Goal: Communication & Community: Answer question/provide support

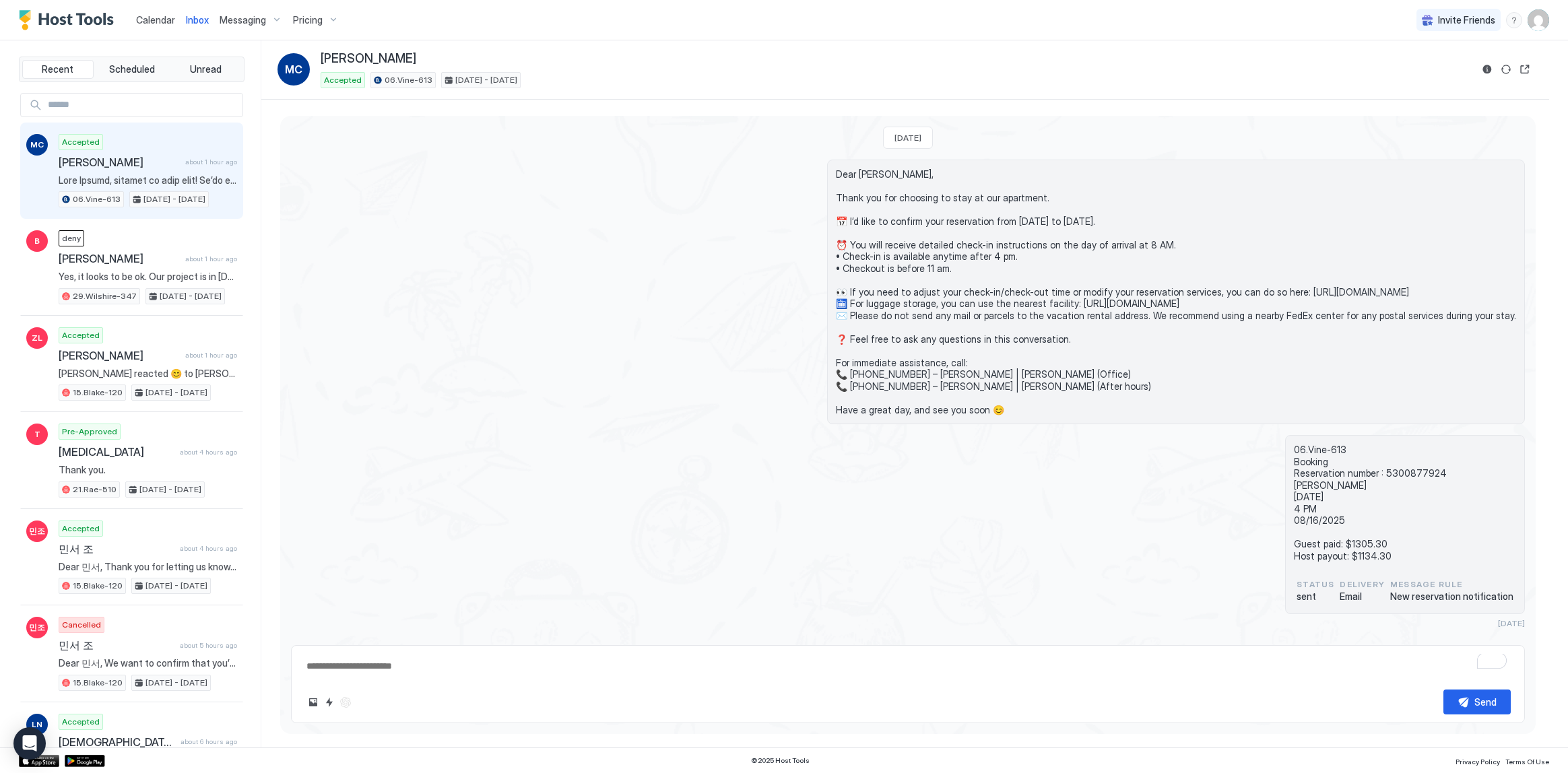
type textarea "*"
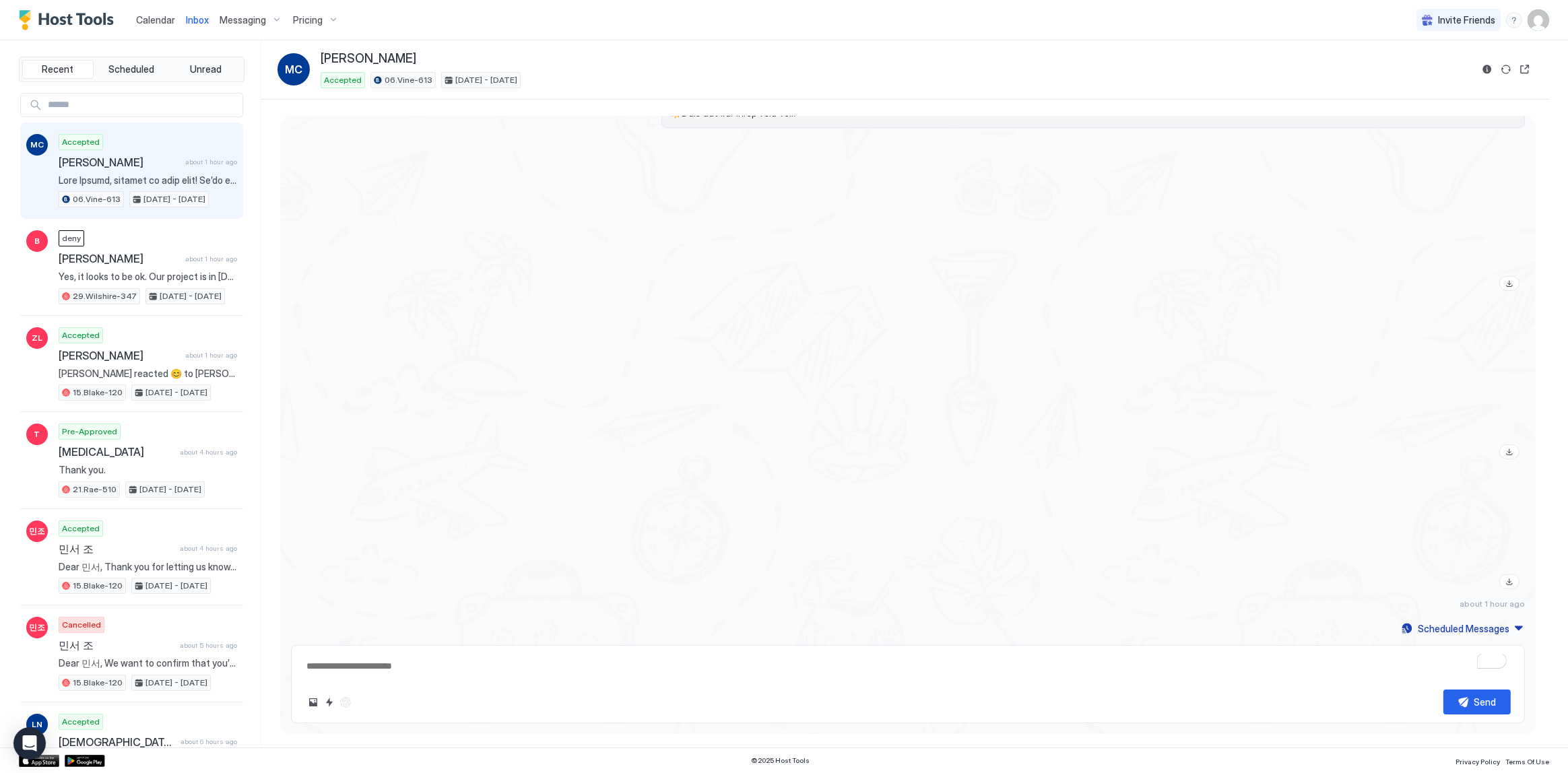
click at [147, 22] on span "Calendar" at bounding box center [155, 20] width 39 height 11
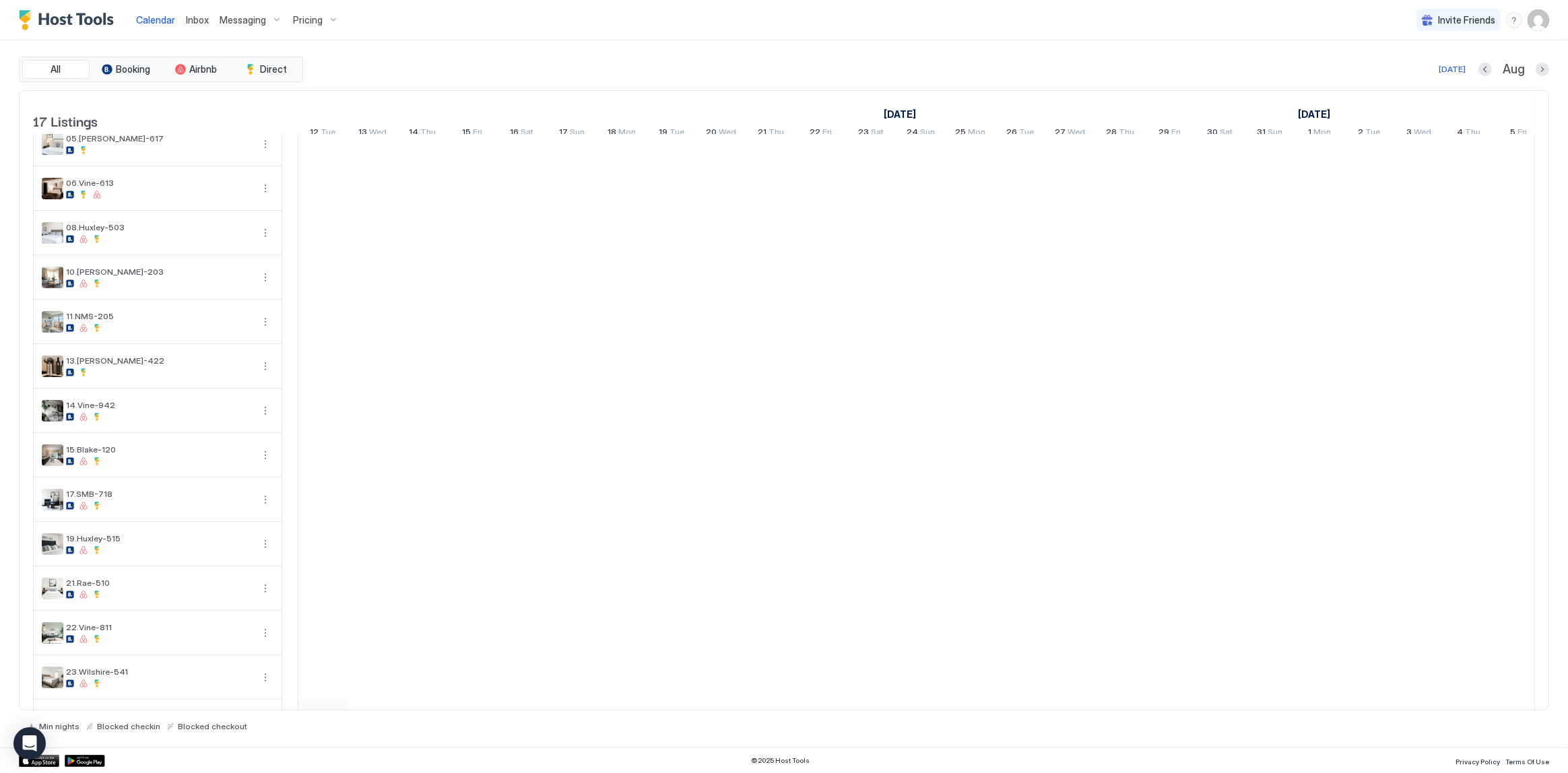
scroll to position [197, 0]
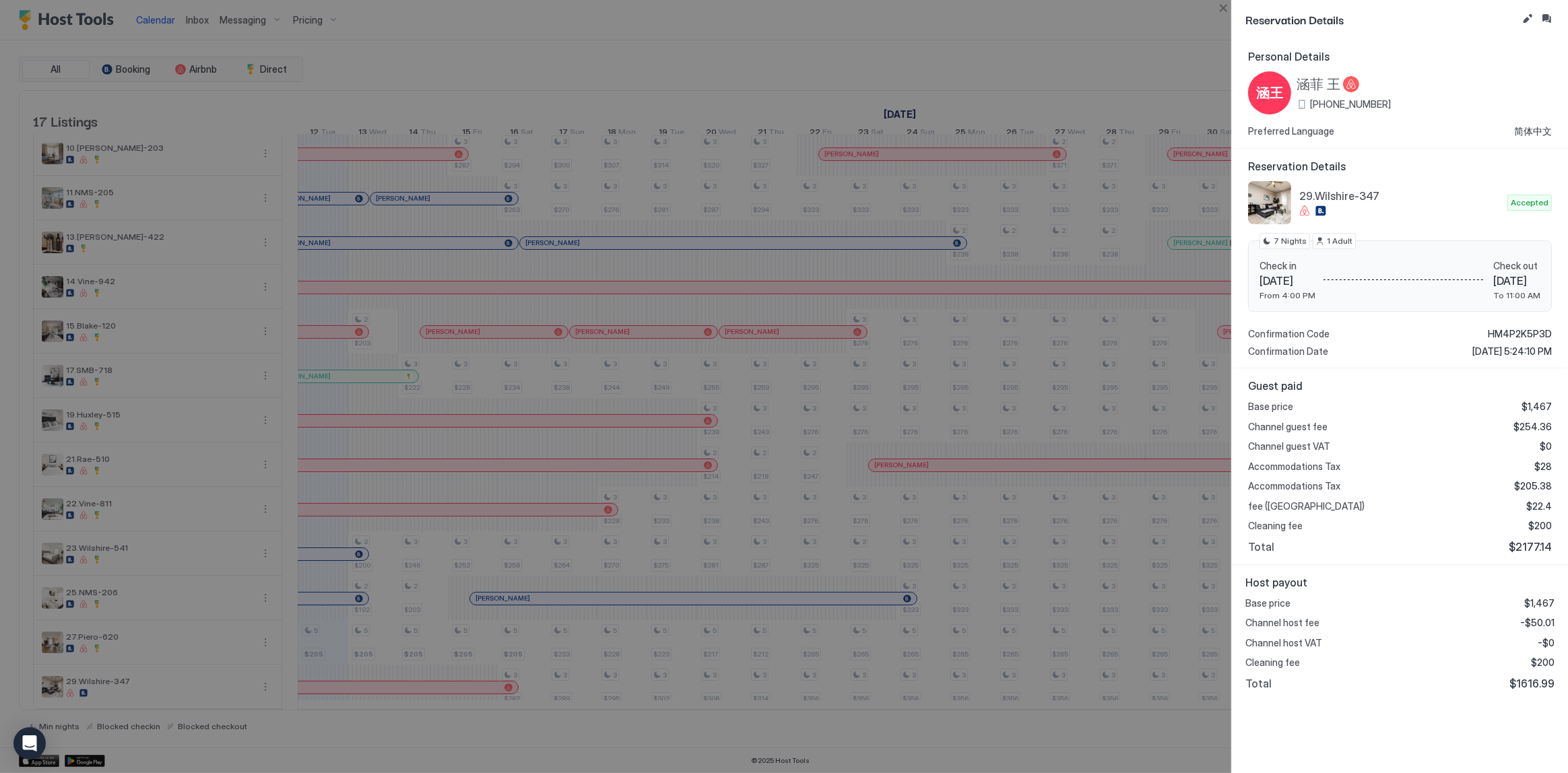
click at [802, 355] on div at bounding box center [784, 386] width 1568 height 773
click at [339, 523] on div at bounding box center [784, 386] width 1568 height 773
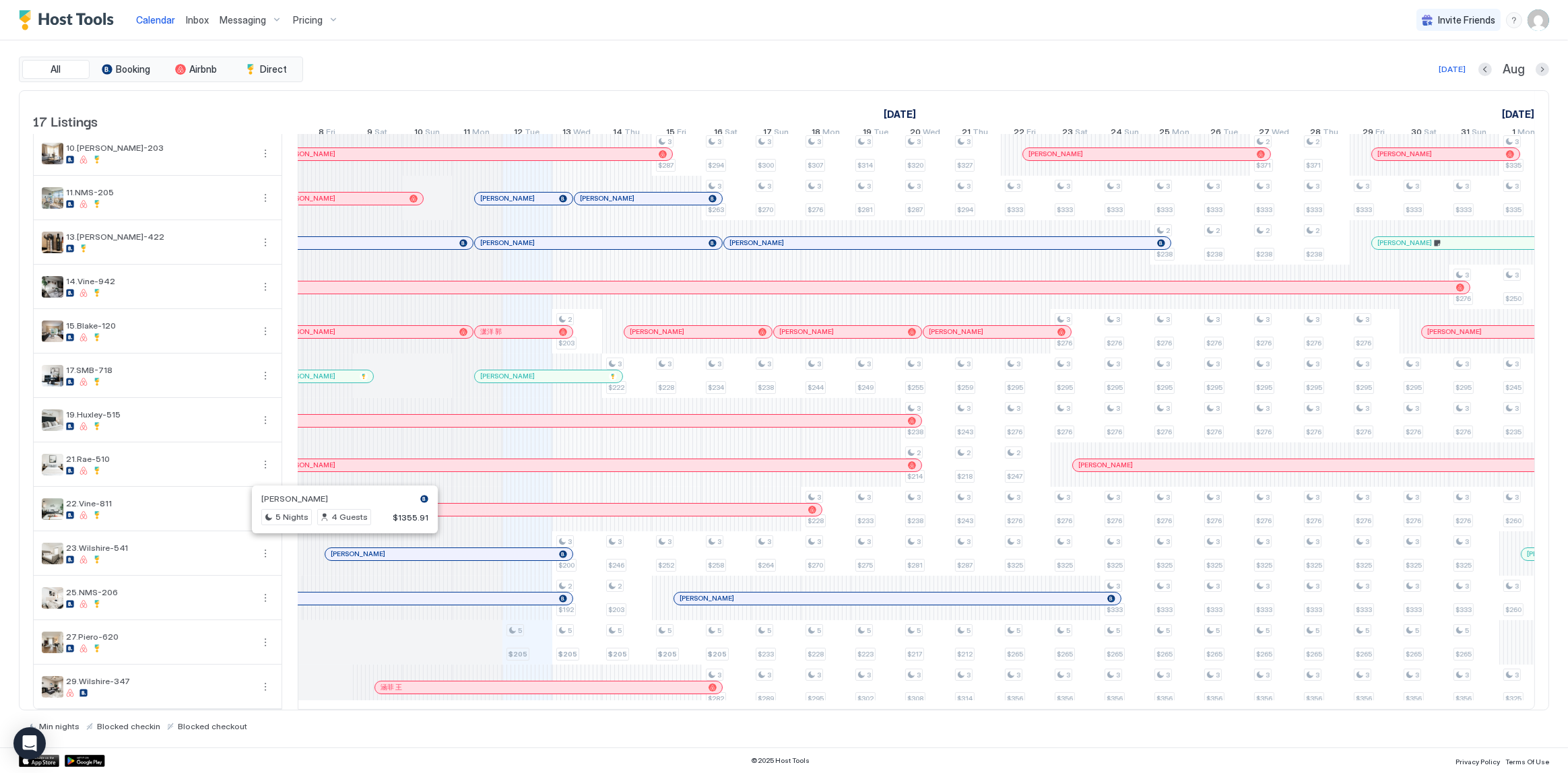
scroll to position [0, 503]
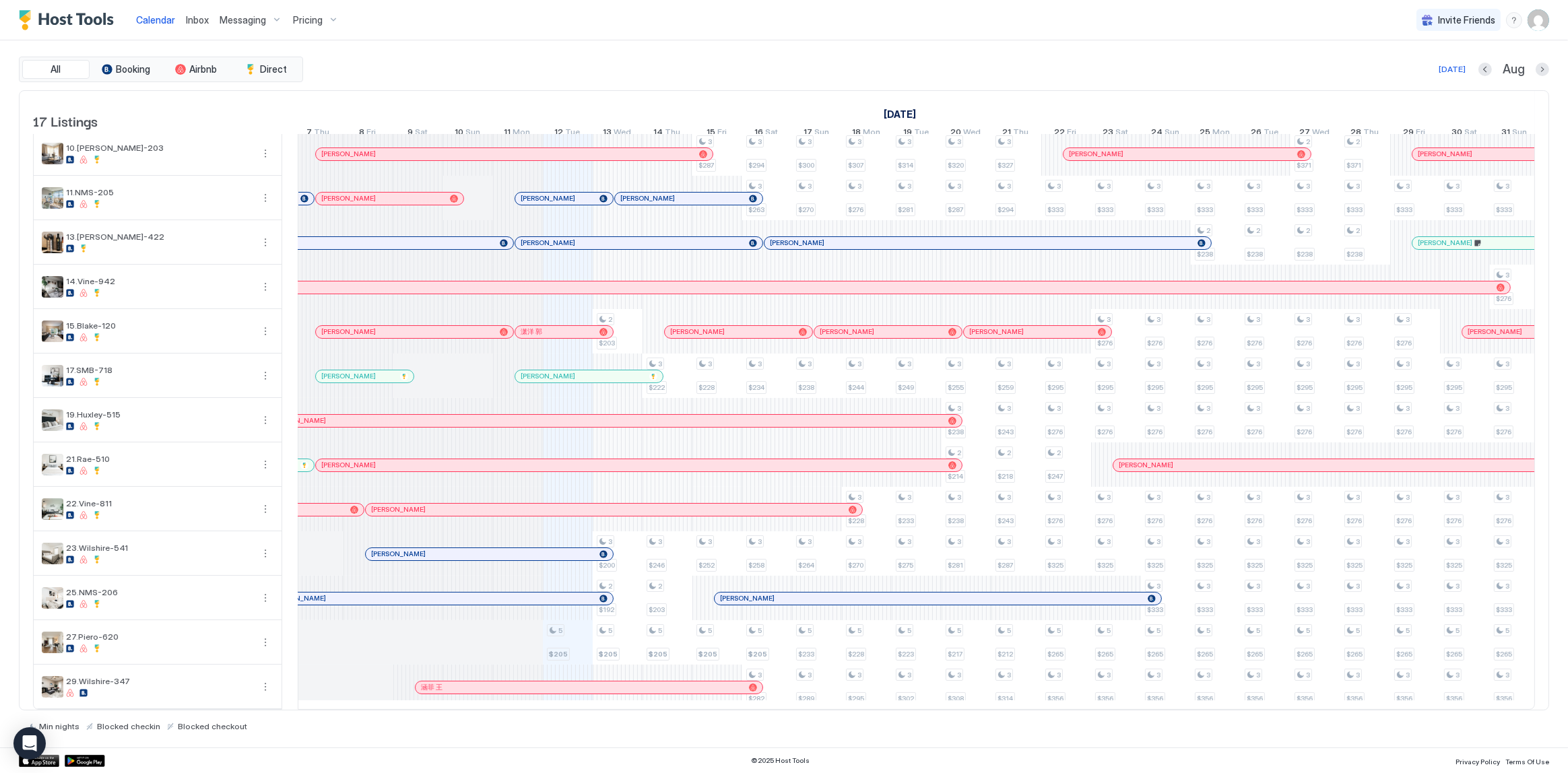
click at [397, 548] on div at bounding box center [391, 553] width 10 height 10
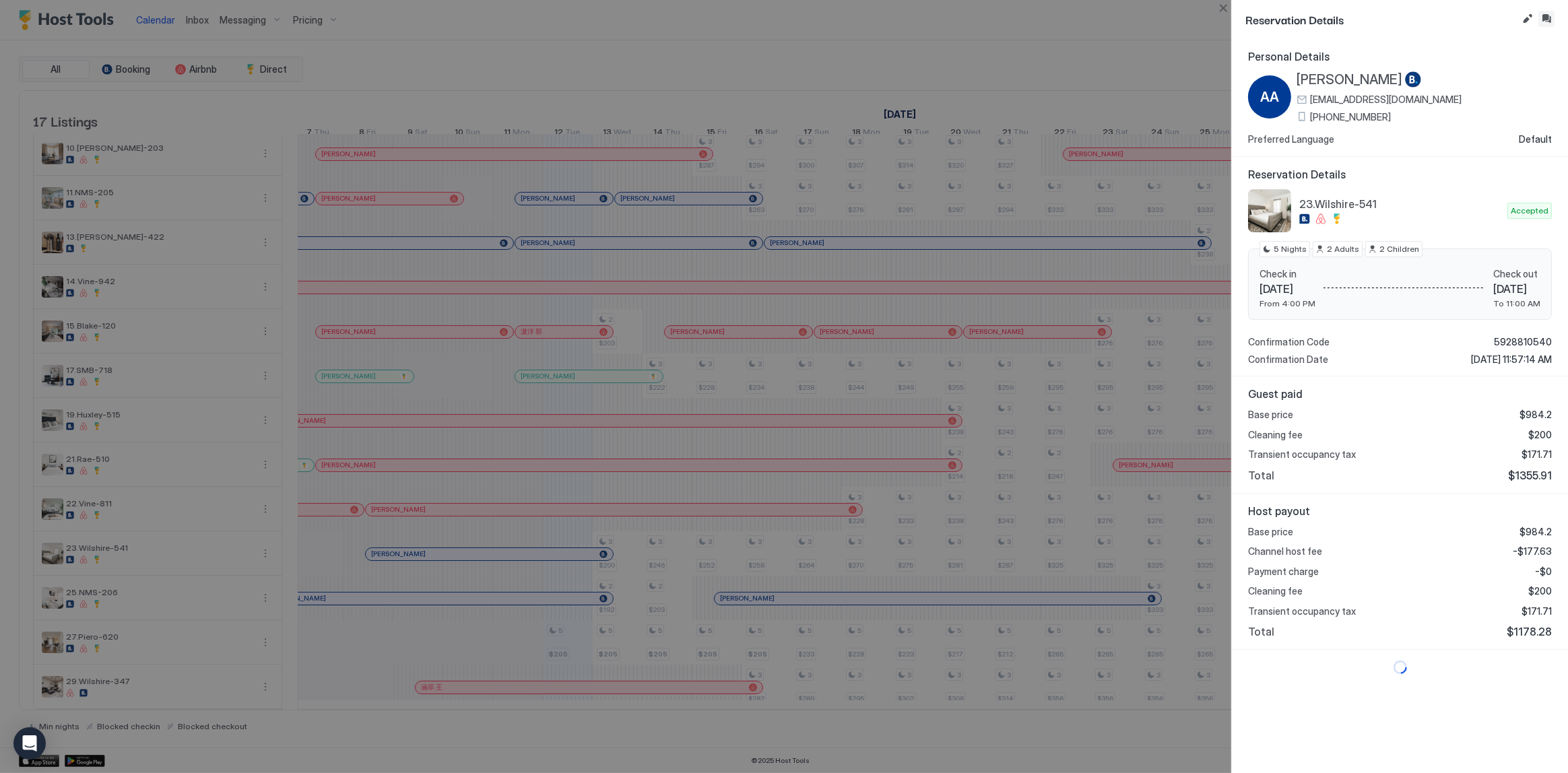
click at [1549, 13] on button "Inbox" at bounding box center [1545, 18] width 16 height 16
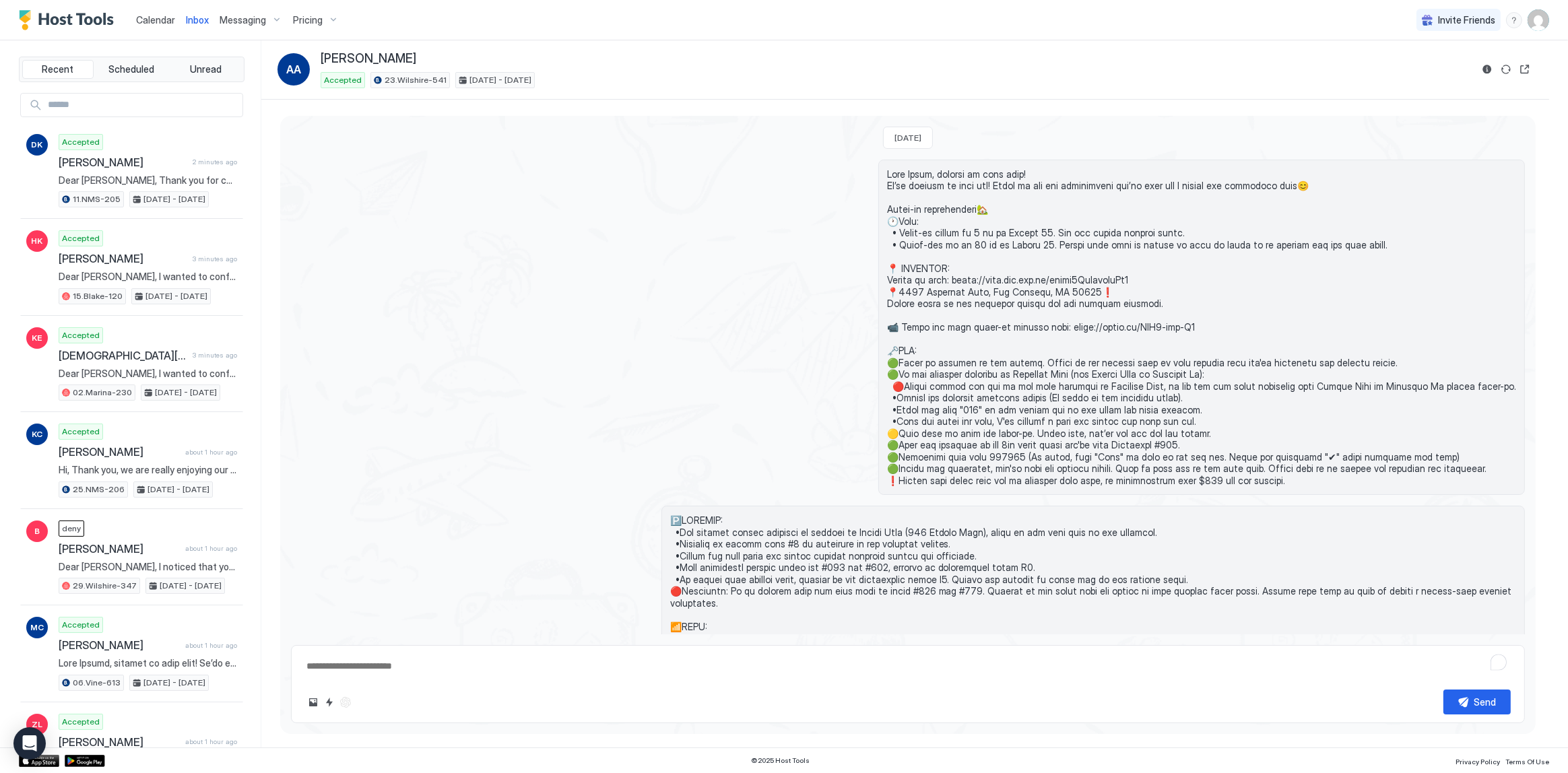
scroll to position [1132, 0]
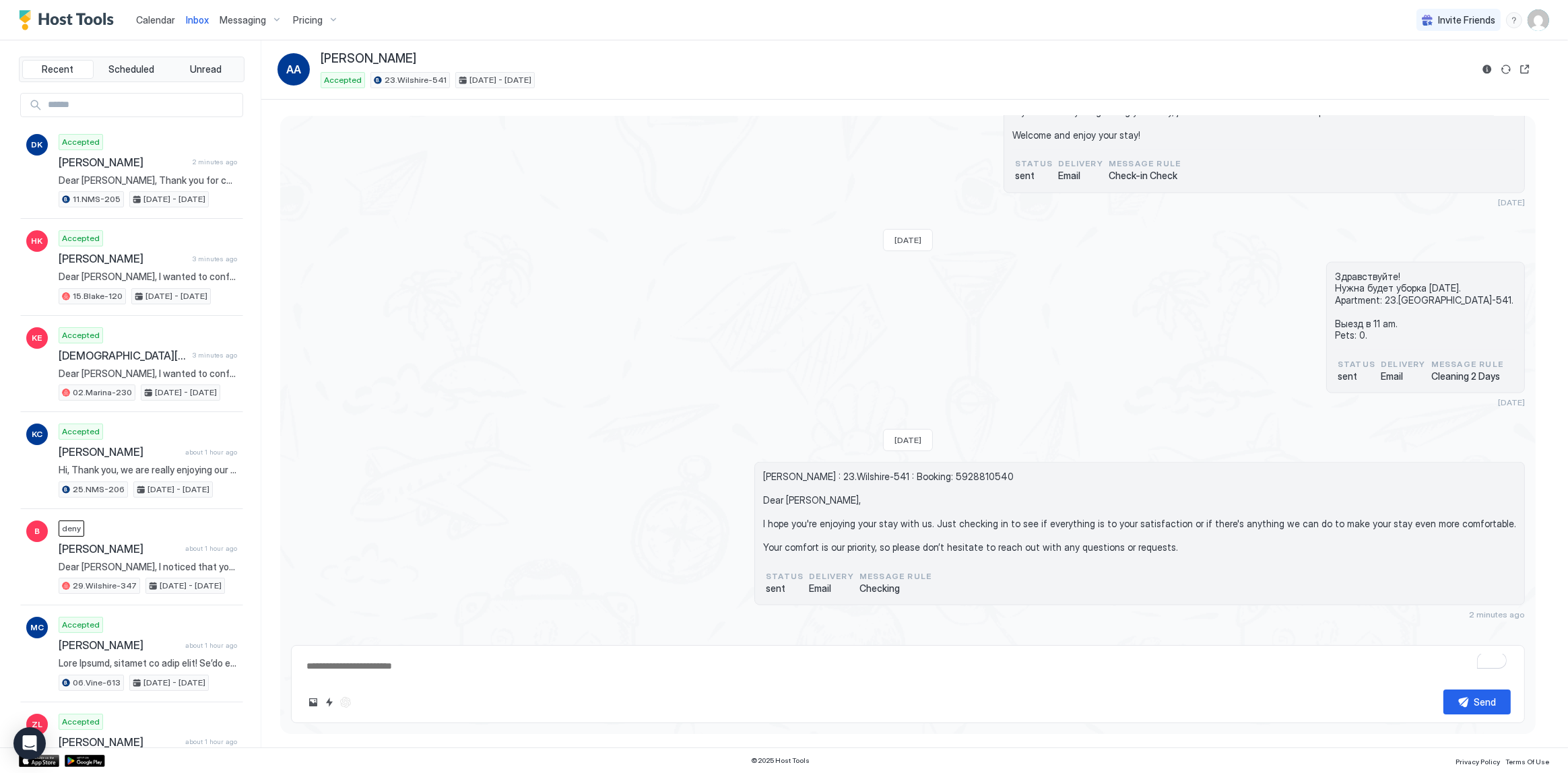
click at [541, 681] on div "Send" at bounding box center [908, 684] width 1234 height 78
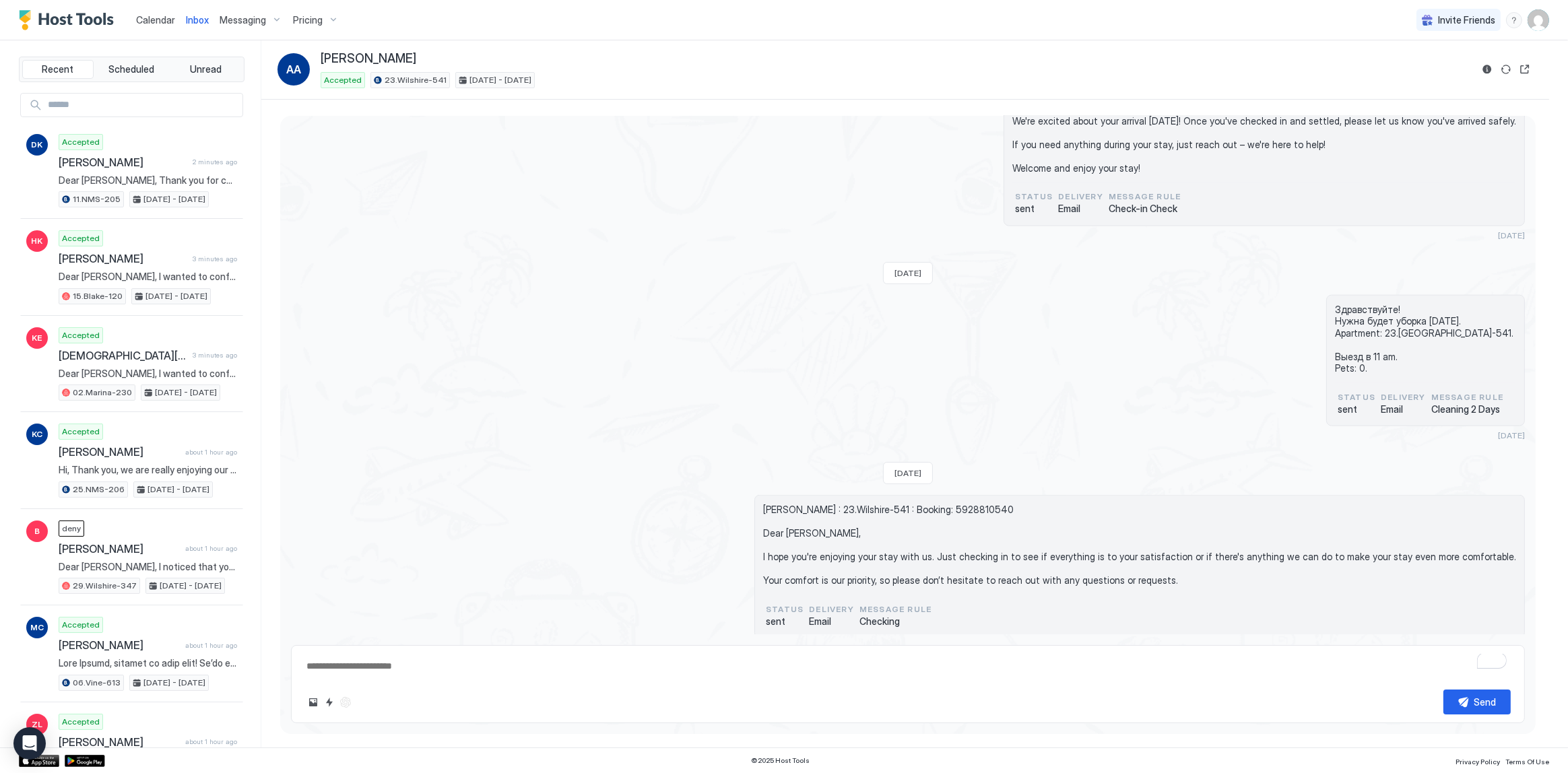
scroll to position [2618, 0]
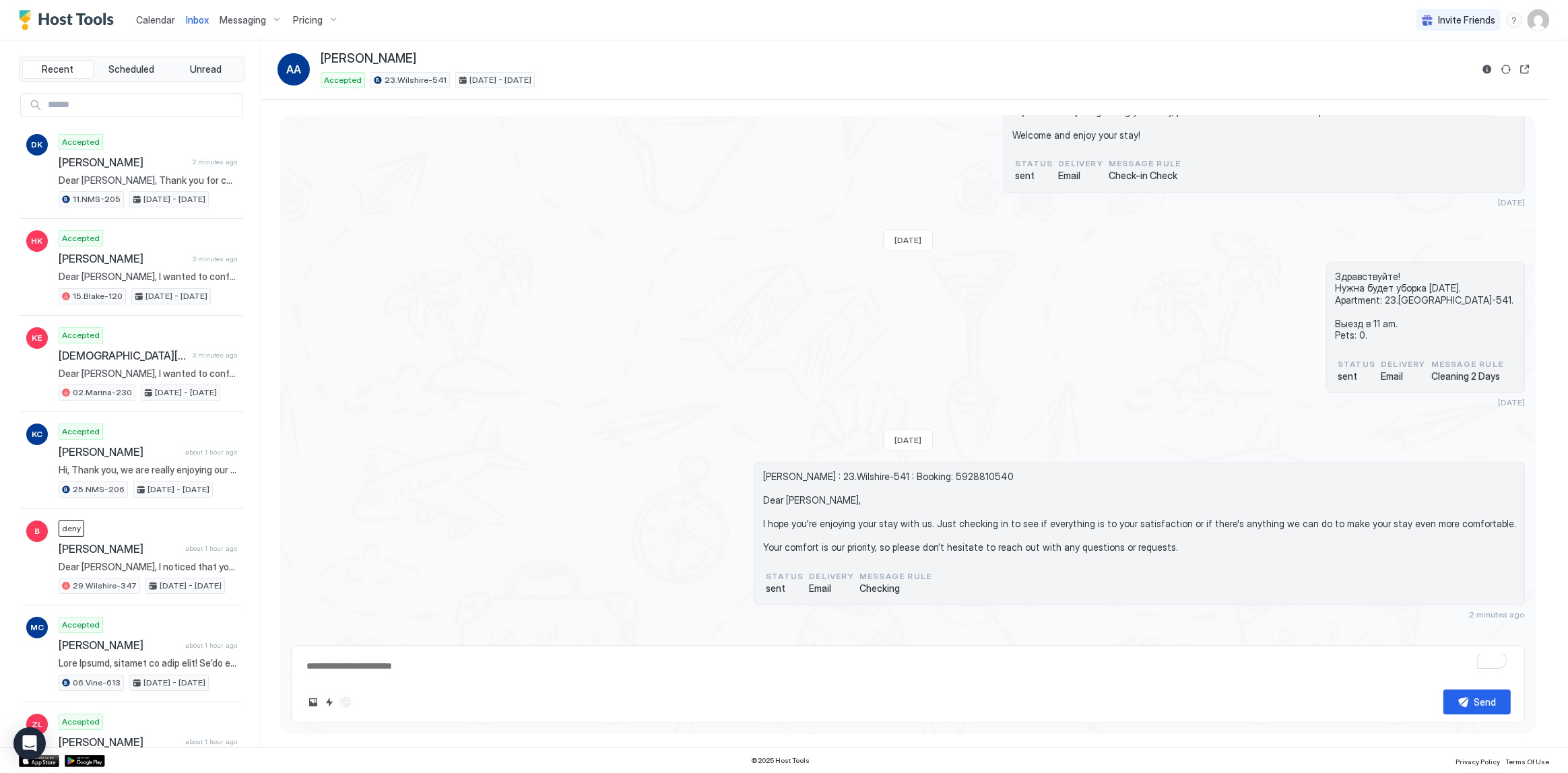
click at [507, 672] on textarea "To enrich screen reader interactions, please activate Accessibility in Grammarl…" at bounding box center [908, 666] width 1205 height 25
paste textarea "**********"
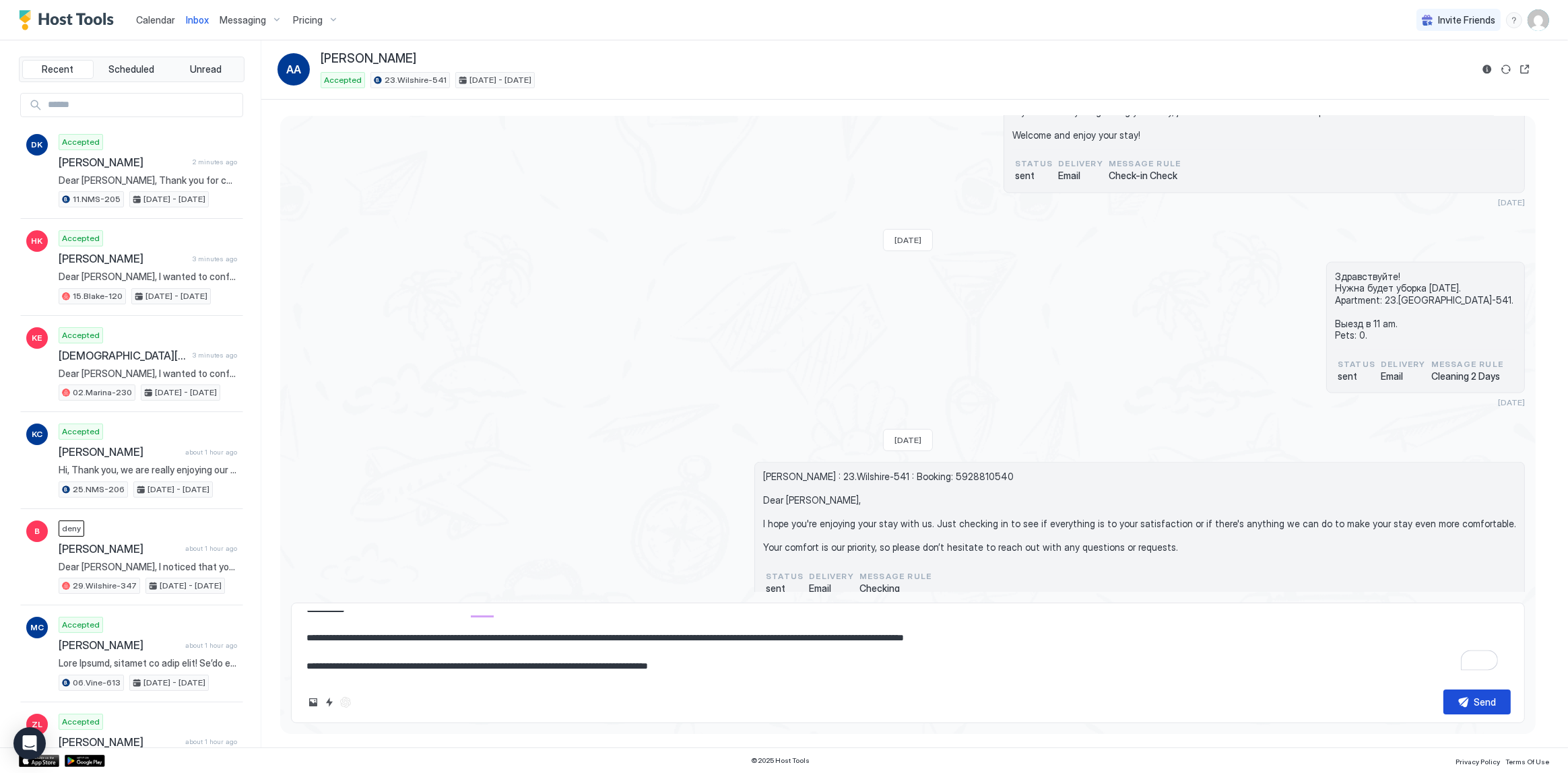
type textarea "**********"
click at [1469, 704] on button "Send" at bounding box center [1476, 702] width 67 height 25
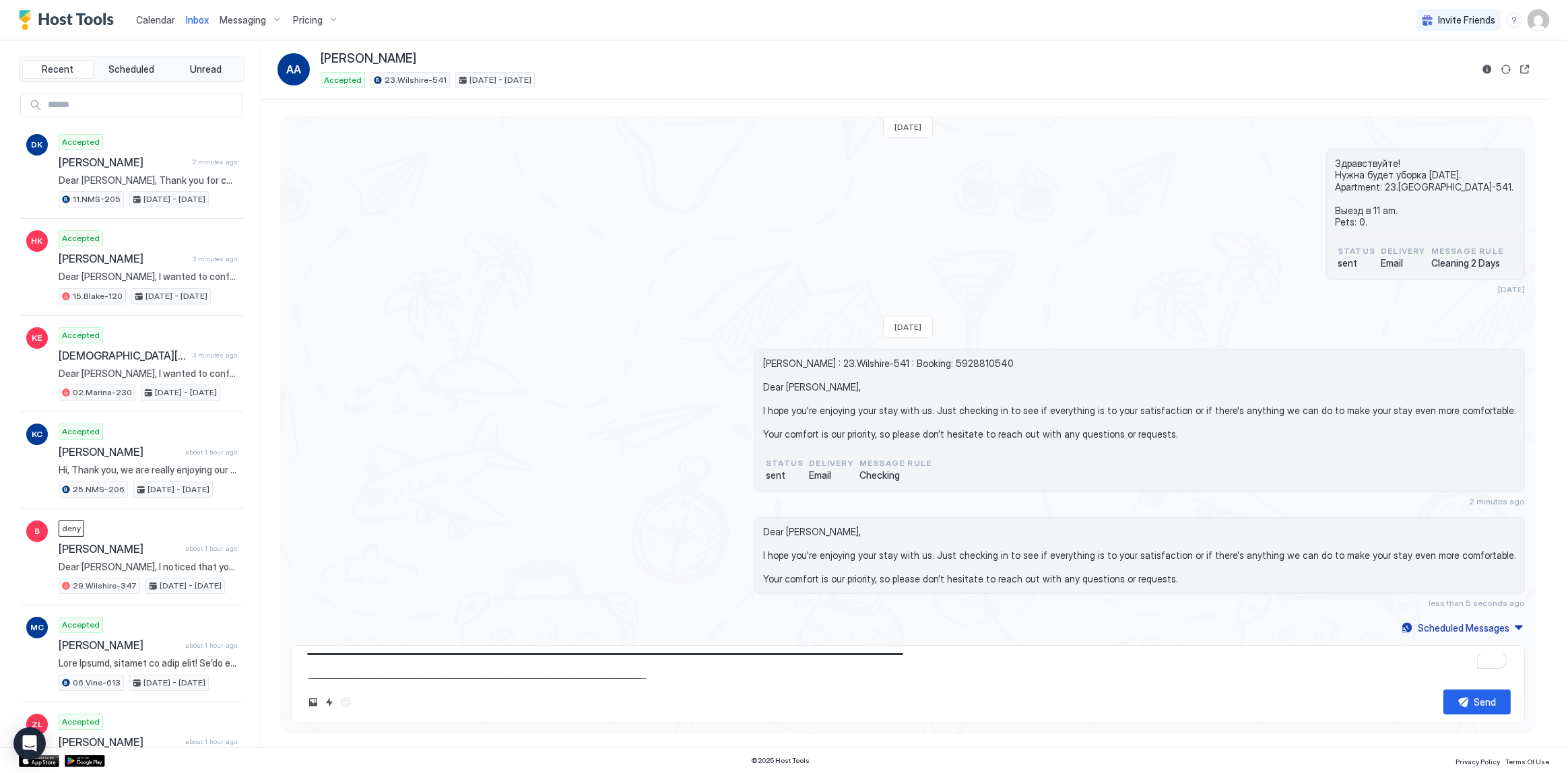
scroll to position [0, 0]
click at [614, 349] on div "[PERSON_NAME] : 23.Wilshire-541 : Booking: 5928810540 Dear [PERSON_NAME], I hop…" at bounding box center [908, 427] width 1234 height 157
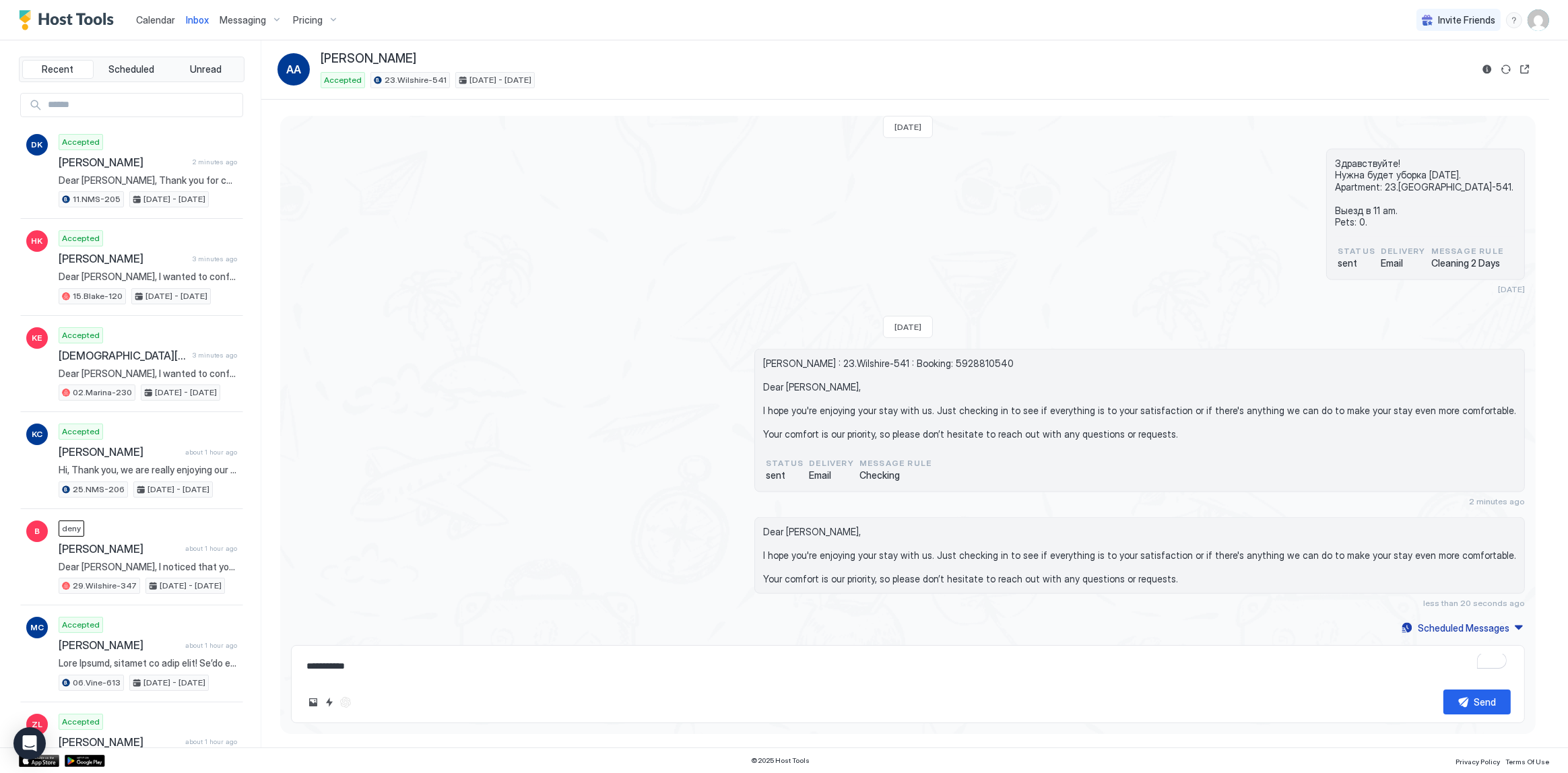
click at [678, 418] on div "[PERSON_NAME] : 23.Wilshire-541 : Booking: 5928810540 Dear [PERSON_NAME], I hop…" at bounding box center [908, 427] width 1234 height 157
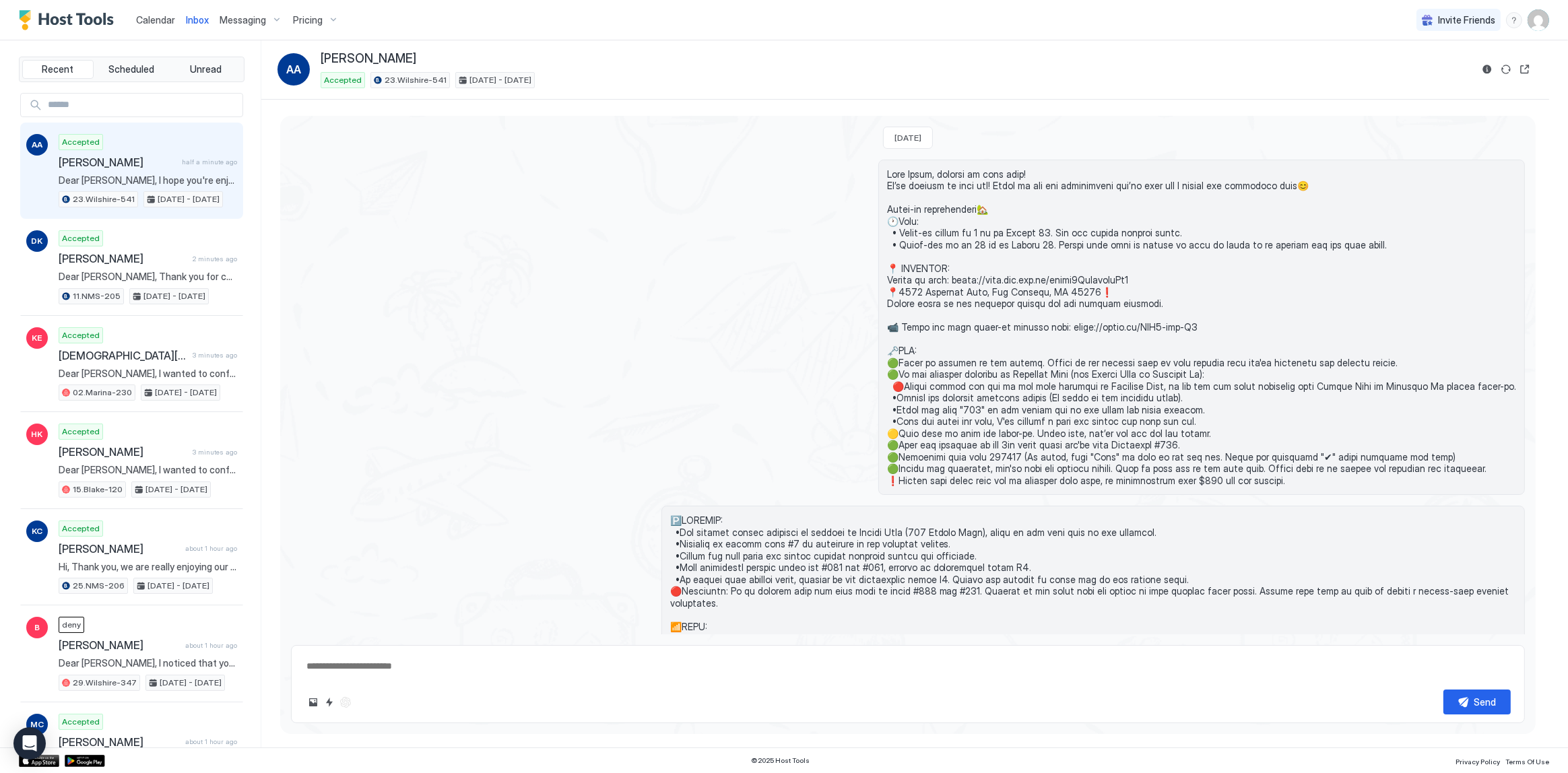
scroll to position [2732, 0]
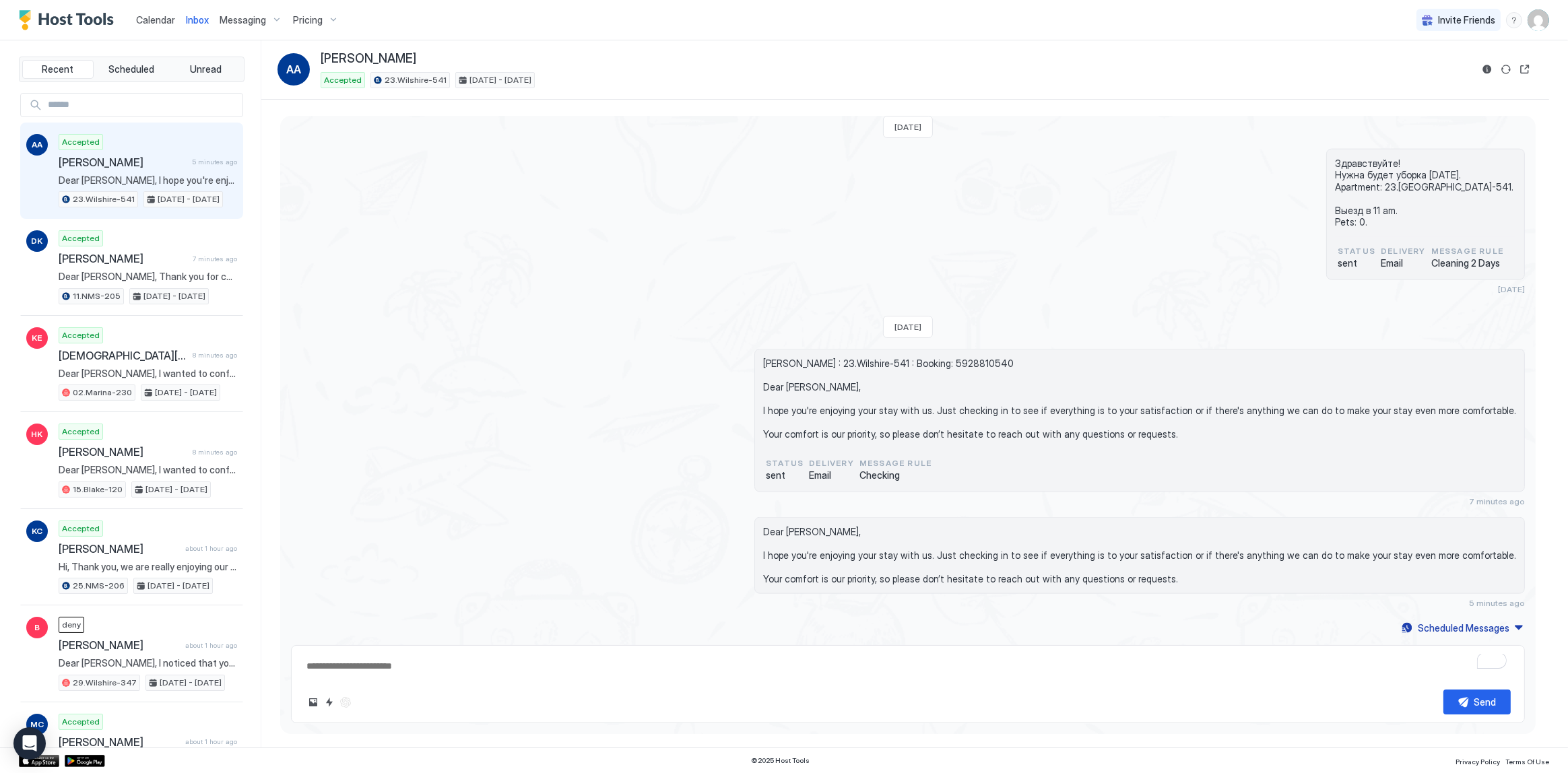
type textarea "*"
